Goal: Information Seeking & Learning: Understand process/instructions

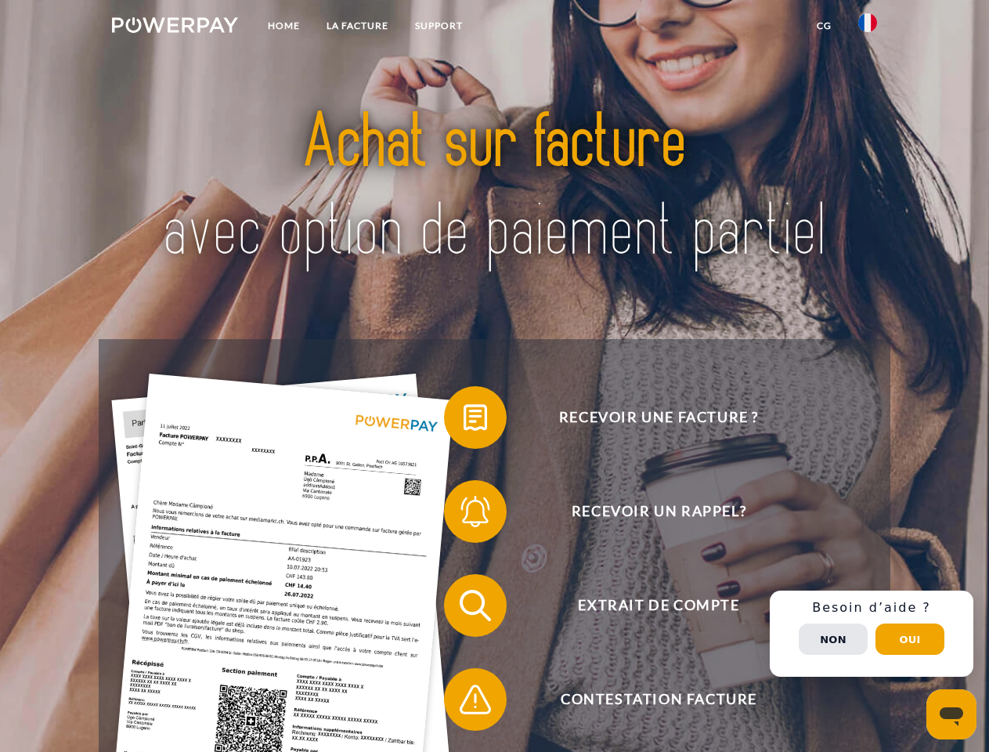
click at [175, 27] on img at bounding box center [175, 25] width 126 height 16
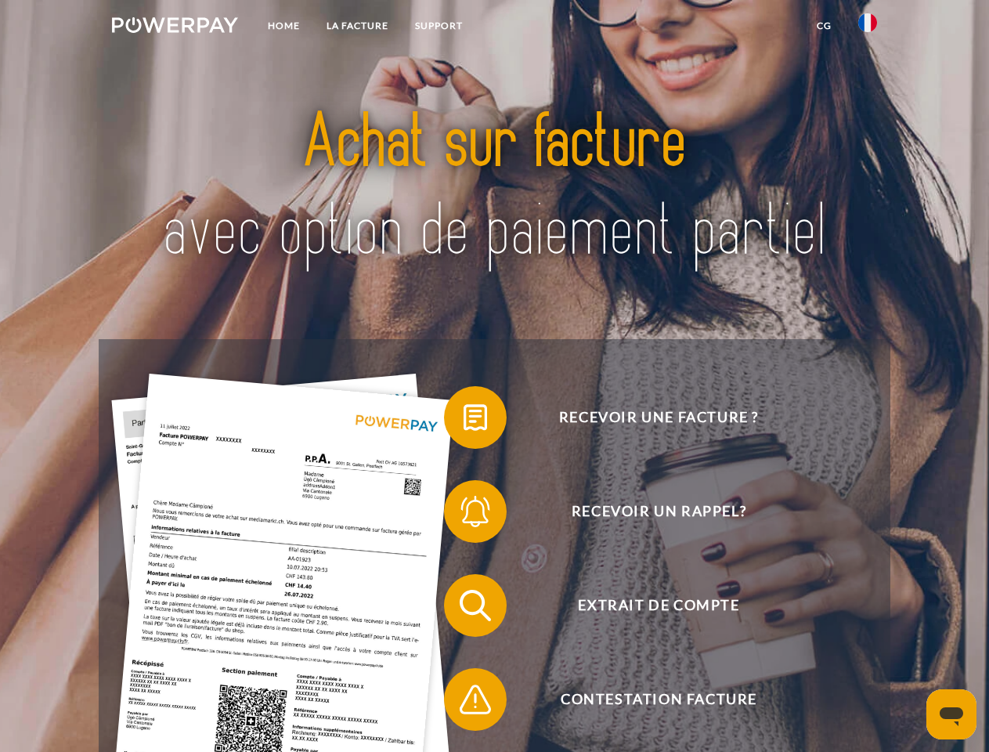
click at [868, 27] on img at bounding box center [867, 22] width 19 height 19
click at [824, 26] on link "CG" at bounding box center [825, 26] width 42 height 28
click at [464, 421] on span at bounding box center [452, 417] width 78 height 78
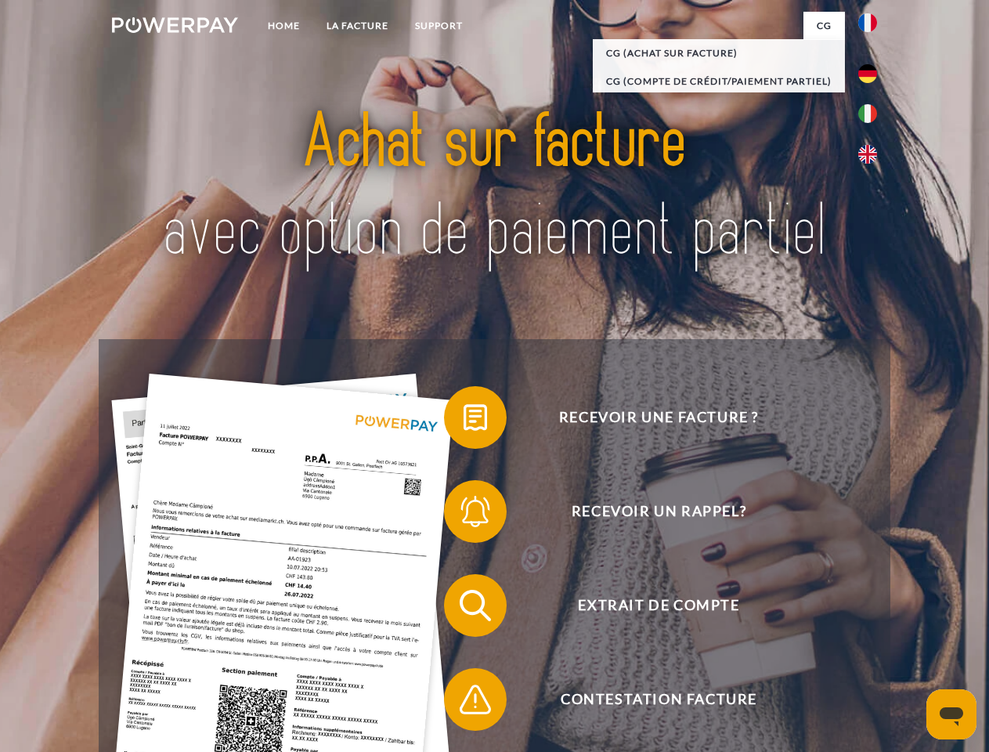
click at [464, 515] on div "Recevoir une facture ? Recevoir un rappel? Extrait de compte retour" at bounding box center [494, 652] width 791 height 627
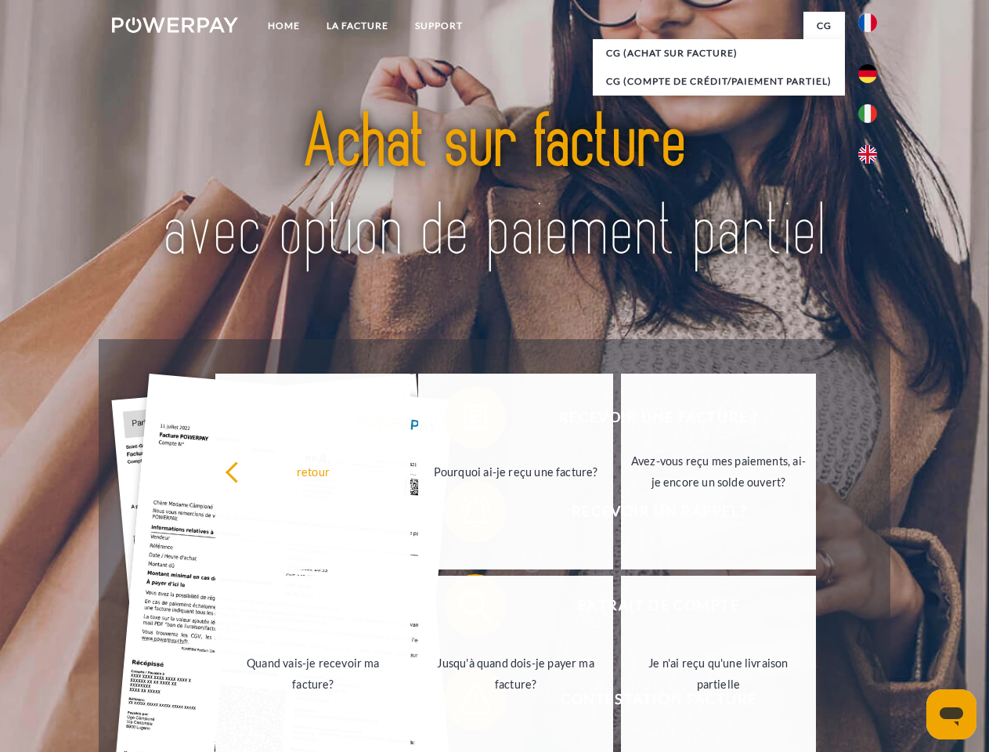
click at [464, 609] on link "Jusqu'à quand dois-je payer ma facture?" at bounding box center [515, 674] width 195 height 196
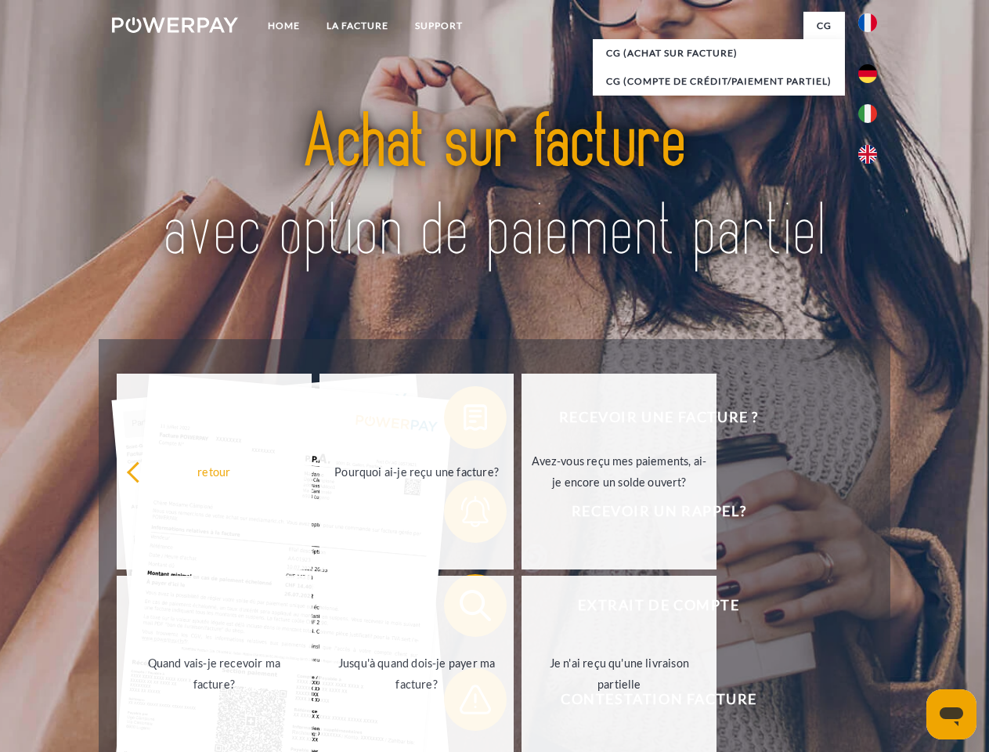
click at [464, 702] on span at bounding box center [452, 699] width 78 height 78
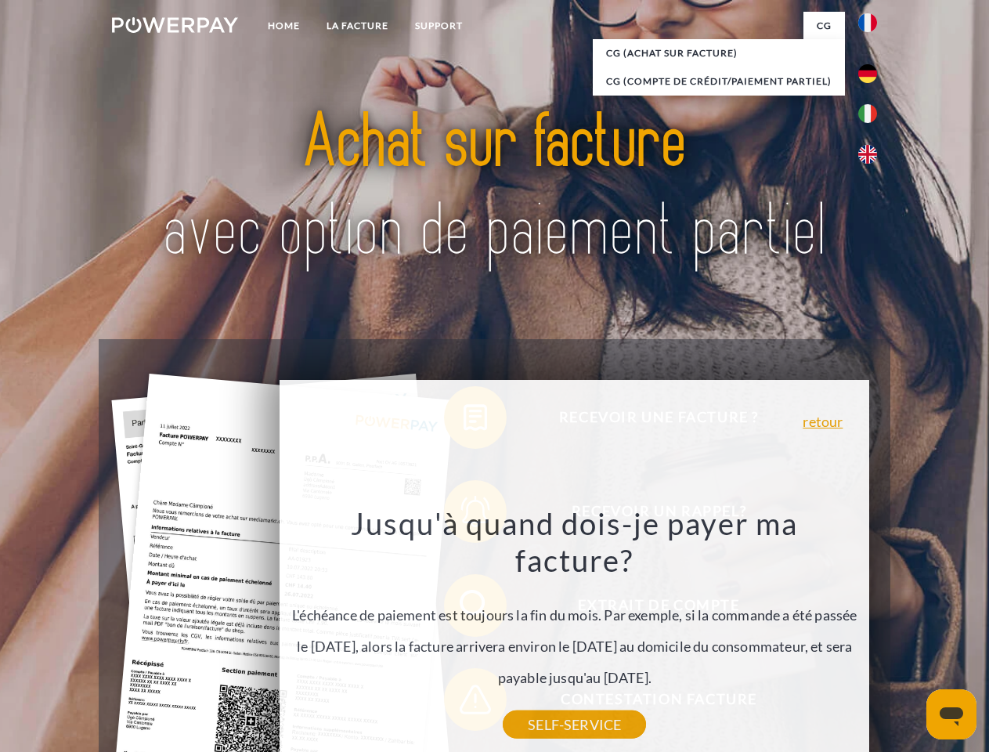
click at [872, 634] on div "Recevoir une facture ? Recevoir un rappel? Extrait de compte retour" at bounding box center [494, 652] width 791 height 627
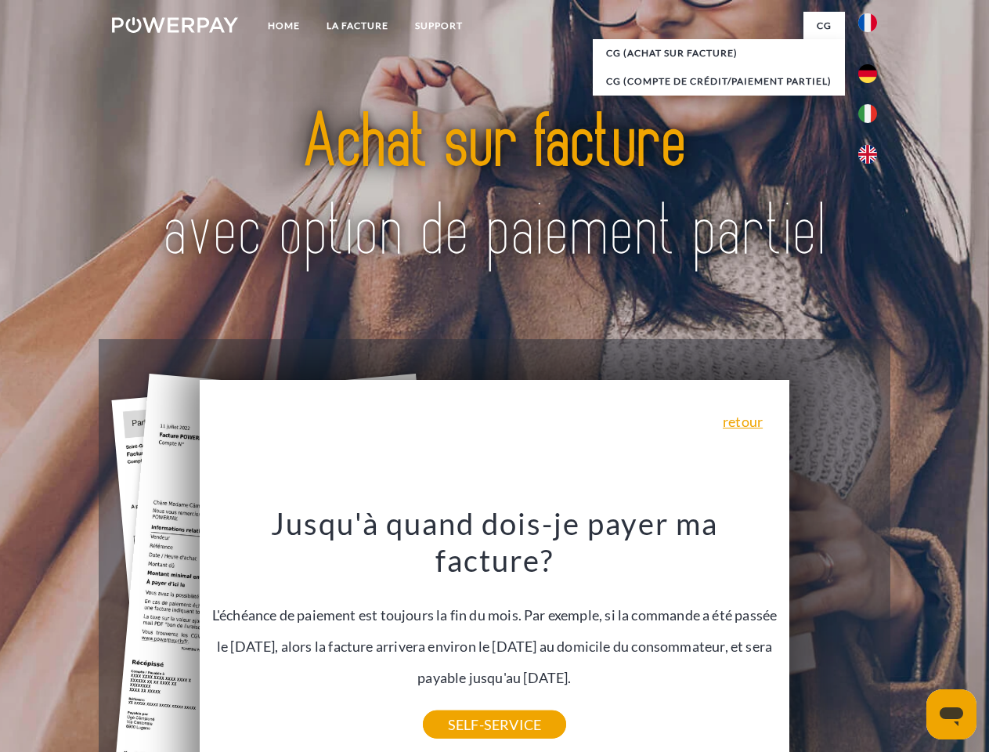
click at [833, 637] on span "Extrait de compte" at bounding box center [659, 605] width 384 height 63
click at [910, 639] on header "Home LA FACTURE Support" at bounding box center [494, 541] width 989 height 1082
